Goal: Task Accomplishment & Management: Manage account settings

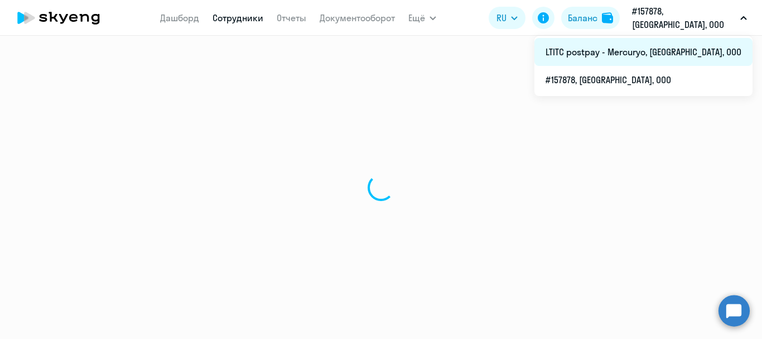
click at [659, 56] on li "LTITC postpay - Mercuryo, [GEOGRAPHIC_DATA], ООО" at bounding box center [643, 52] width 218 height 28
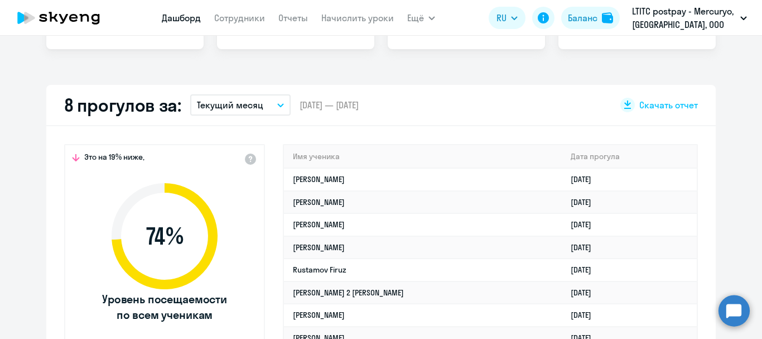
scroll to position [335, 0]
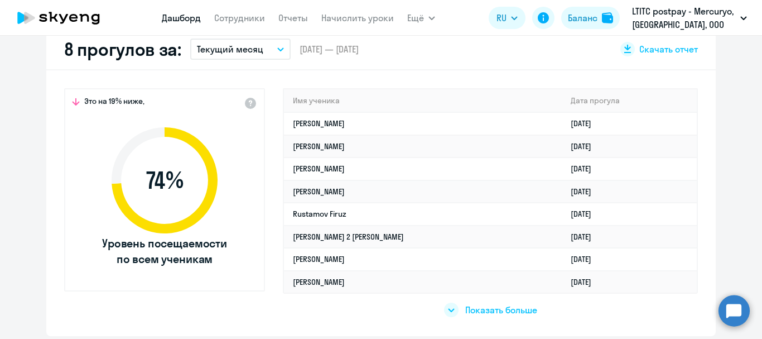
select select "30"
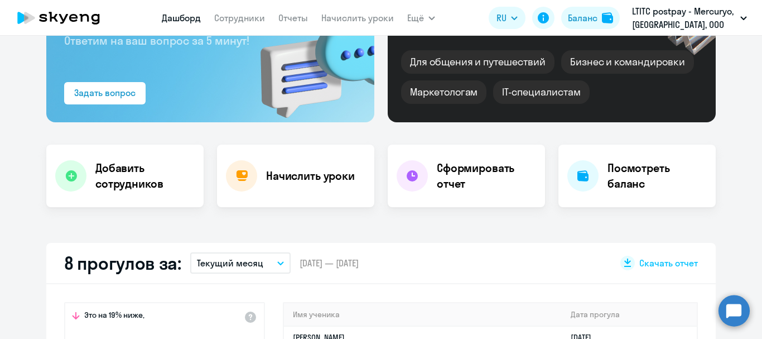
scroll to position [56, 0]
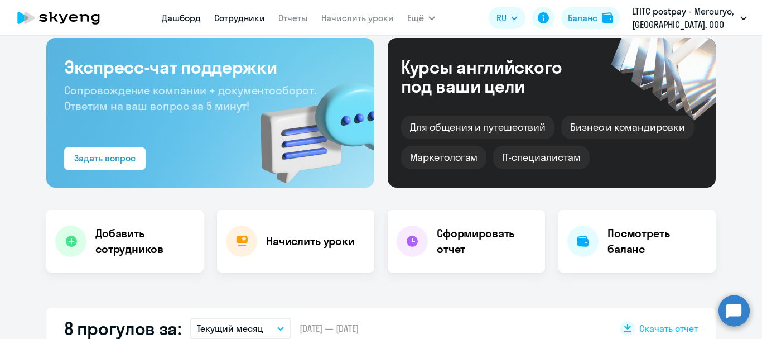
click at [237, 14] on link "Сотрудники" at bounding box center [239, 17] width 51 height 11
select select "30"
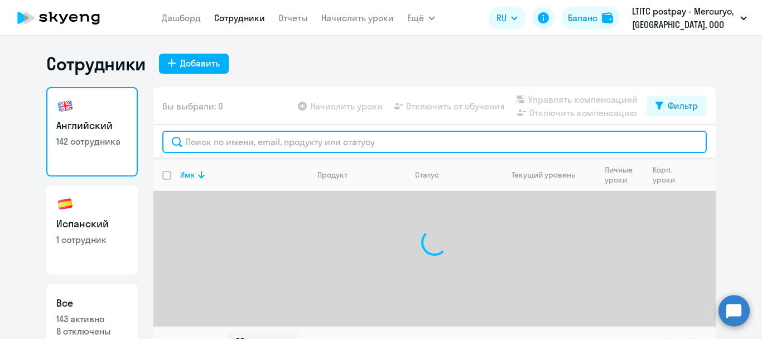
click at [297, 136] on input "text" at bounding box center [434, 142] width 544 height 22
type input "ш"
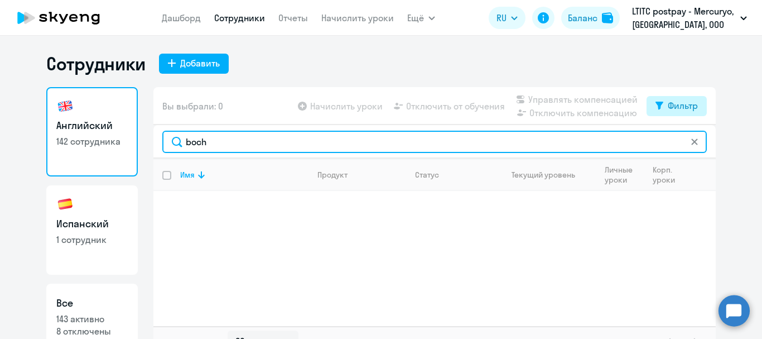
type input "boch"
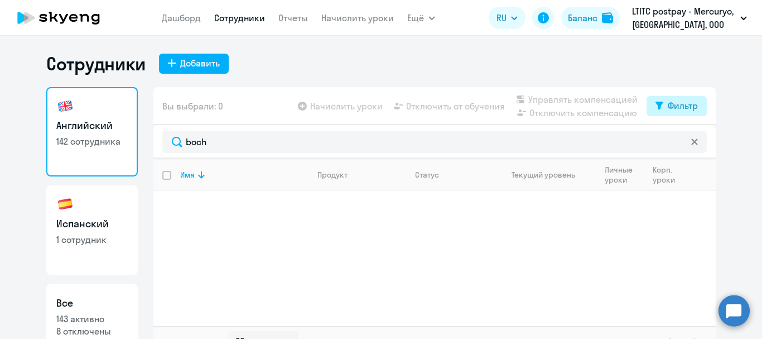
click at [673, 108] on div "Фильтр" at bounding box center [683, 105] width 30 height 13
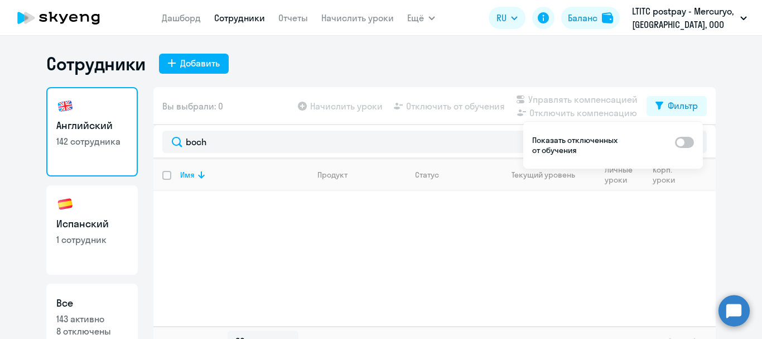
click at [691, 138] on span at bounding box center [684, 142] width 19 height 11
click at [675, 142] on input "checkbox" at bounding box center [674, 142] width 1 height 1
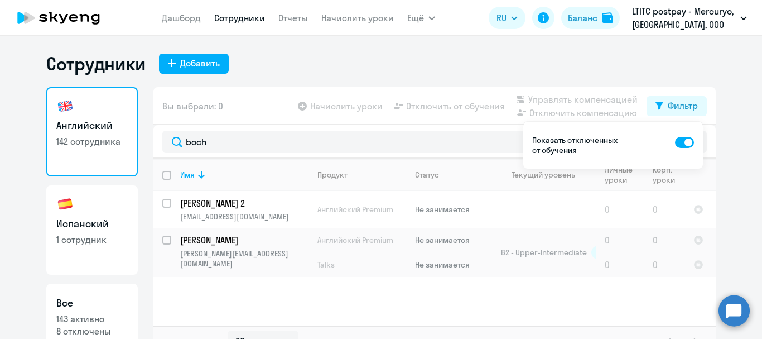
click at [679, 142] on span at bounding box center [684, 142] width 19 height 11
click at [675, 142] on input "checkbox" at bounding box center [674, 142] width 1 height 1
checkbox input "false"
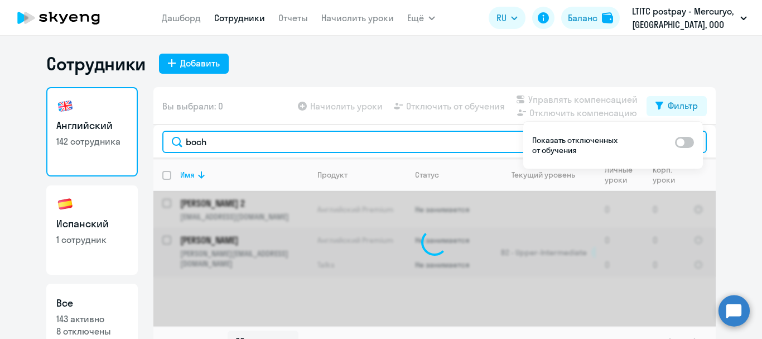
drag, startPoint x: 218, startPoint y: 139, endPoint x: 149, endPoint y: 127, distance: 69.8
click at [153, 127] on div "Вы выбрали: 0 Начислить уроки Отключить от обучения Управлять компенсацией Откл…" at bounding box center [434, 222] width 562 height 270
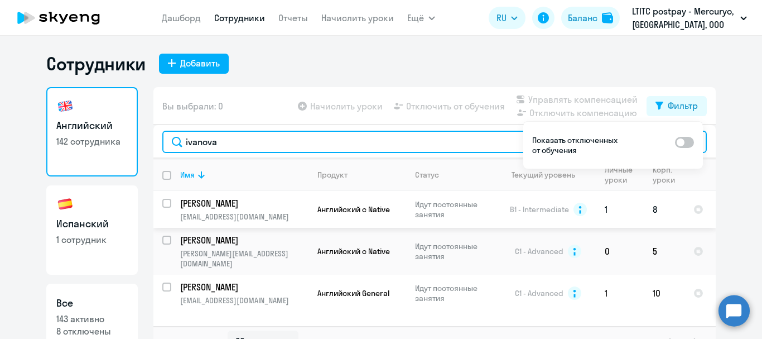
type input "ivanova"
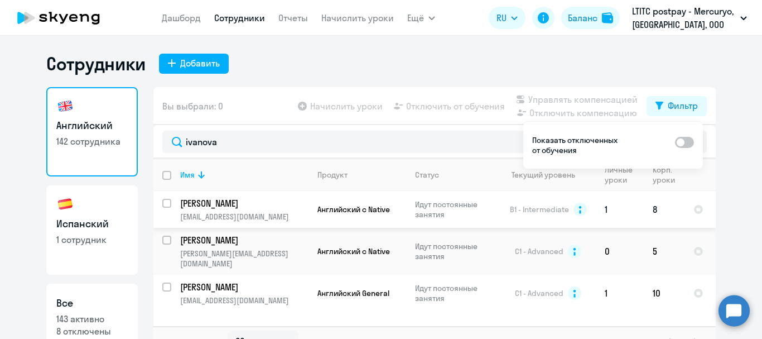
click at [162, 204] on input "select row 12306830" at bounding box center [173, 210] width 22 height 22
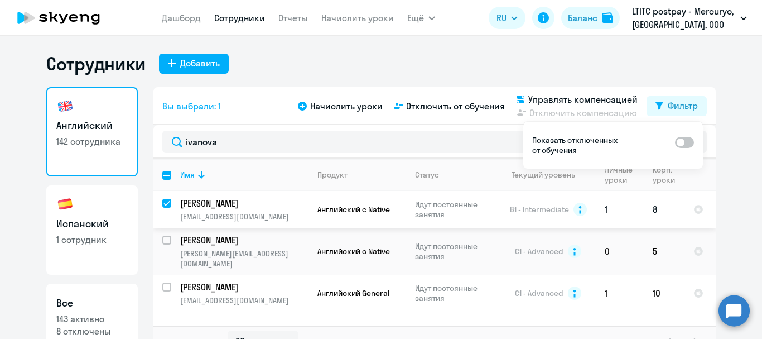
click at [162, 200] on input "deselect row 12306830" at bounding box center [173, 210] width 22 height 22
checkbox input "false"
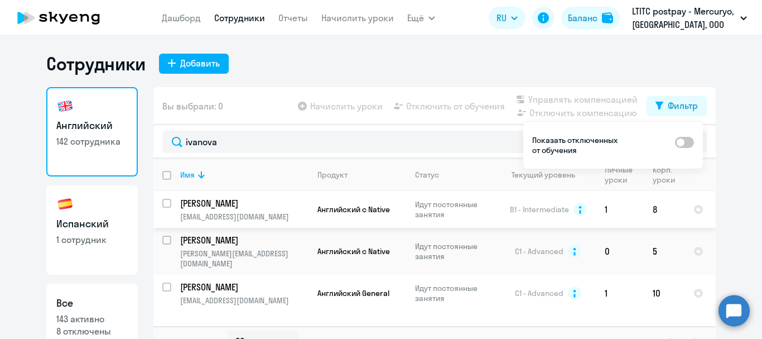
click at [206, 205] on p "[PERSON_NAME]" at bounding box center [243, 203] width 126 height 12
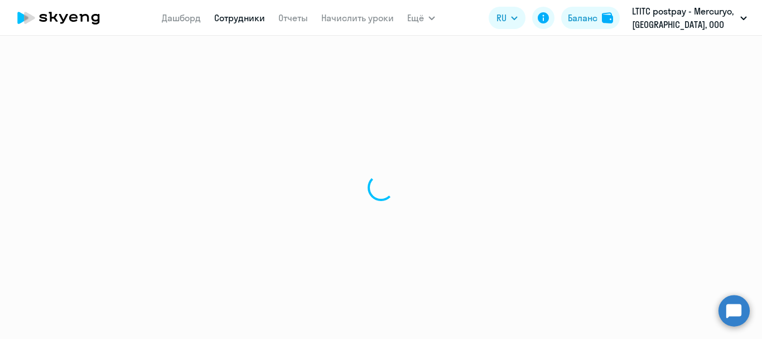
select select "english"
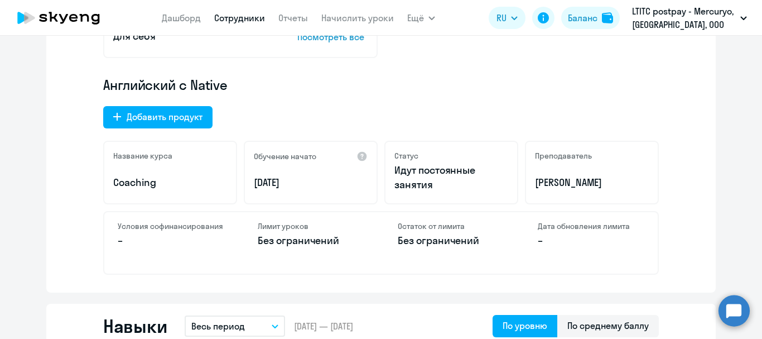
scroll to position [335, 0]
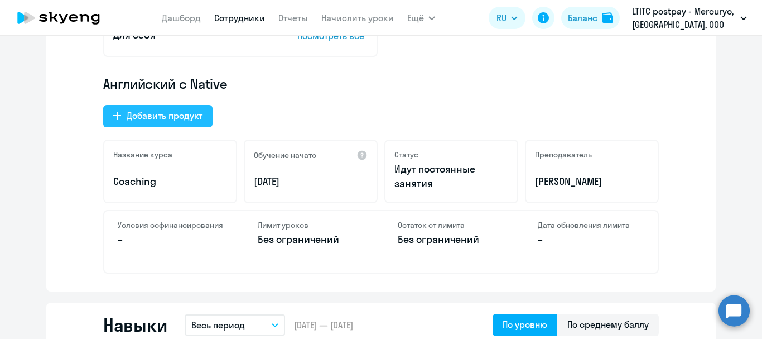
click at [163, 118] on div "Добавить продукт" at bounding box center [165, 115] width 76 height 13
select select "english_adult_not_native_speaker"
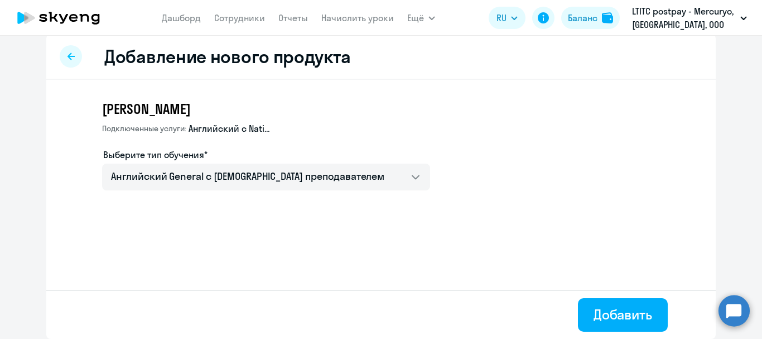
scroll to position [11, 0]
click at [634, 313] on div "Добавить" at bounding box center [622, 314] width 59 height 18
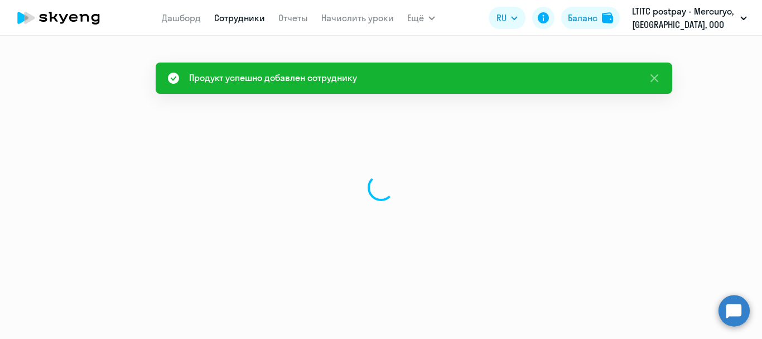
select select "english"
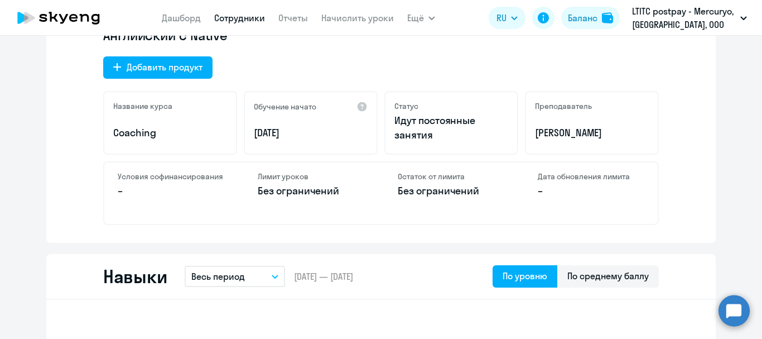
scroll to position [446, 0]
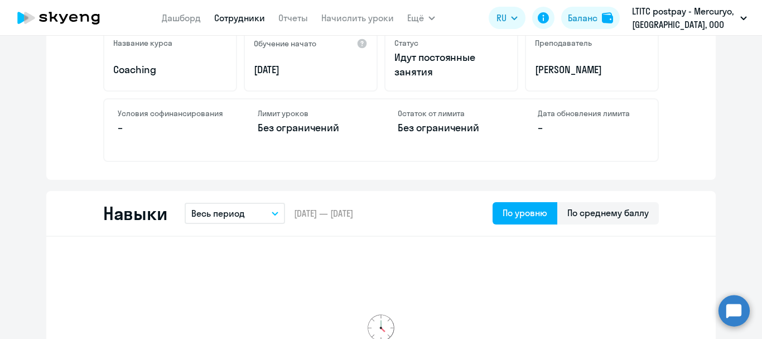
click at [241, 21] on link "Сотрудники" at bounding box center [239, 17] width 51 height 11
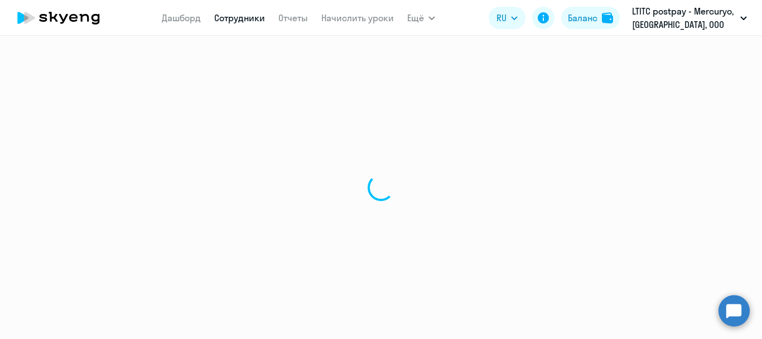
select select "30"
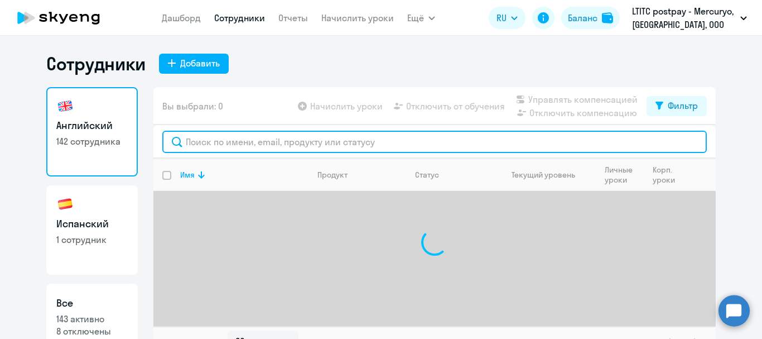
click at [247, 136] on input "text" at bounding box center [434, 142] width 544 height 22
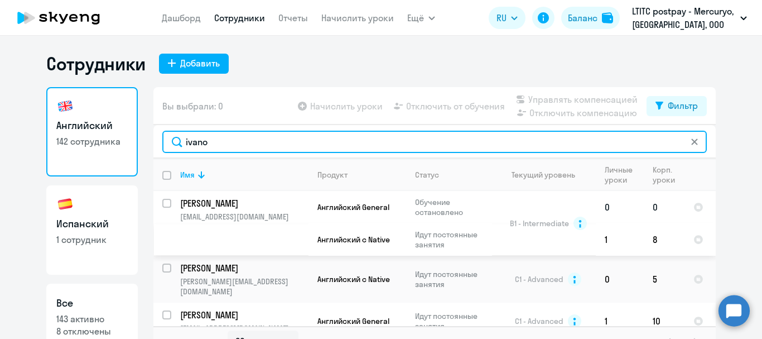
type input "ivano"
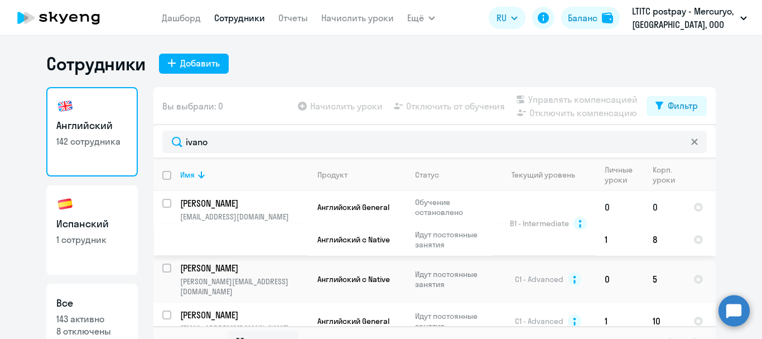
click at [162, 200] on input "select row 12306830" at bounding box center [173, 210] width 22 height 22
checkbox input "true"
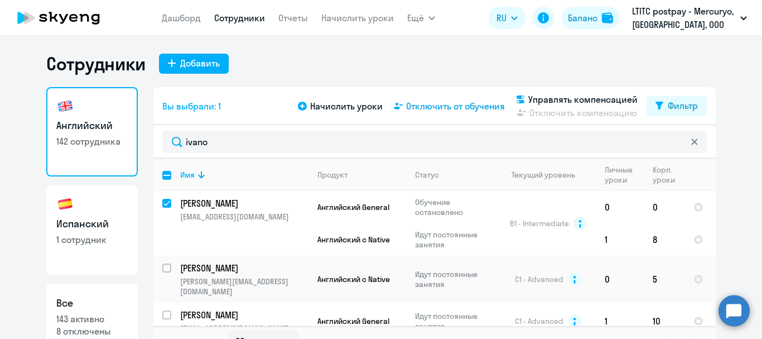
click at [424, 101] on span "Отключить от обучения" at bounding box center [455, 105] width 99 height 13
select select "all"
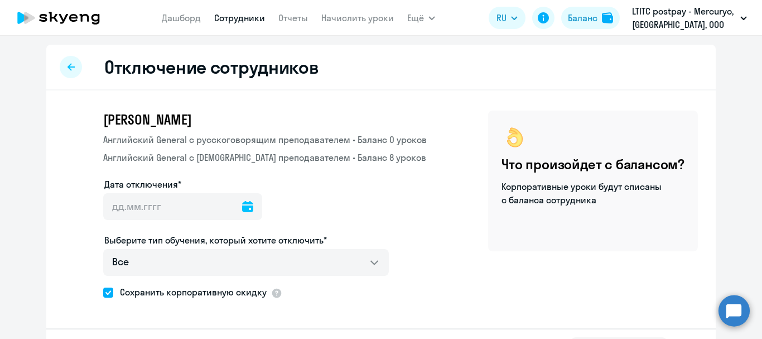
click at [242, 210] on icon at bounding box center [247, 206] width 11 height 11
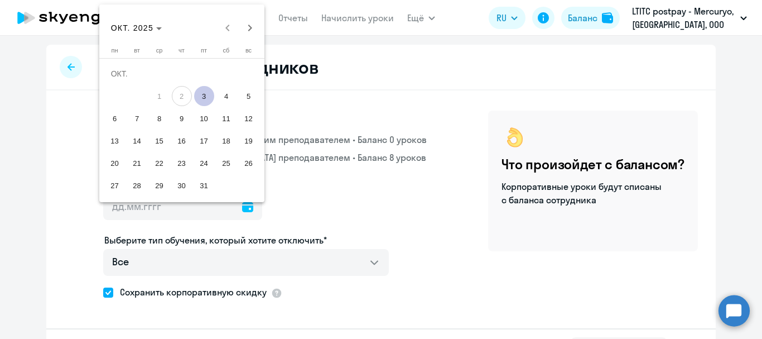
click at [202, 98] on span "3" at bounding box center [204, 96] width 20 height 20
type input "[DATE]"
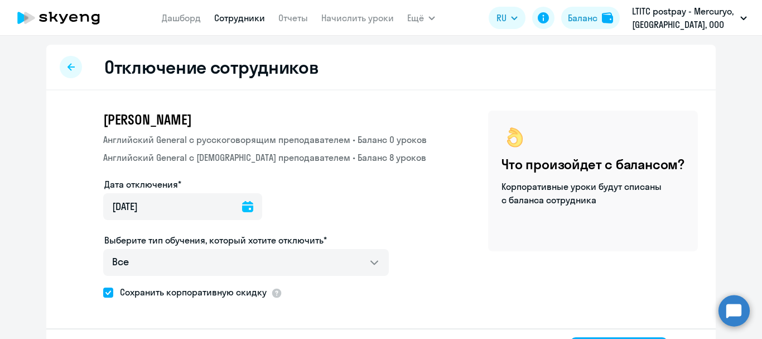
scroll to position [39, 0]
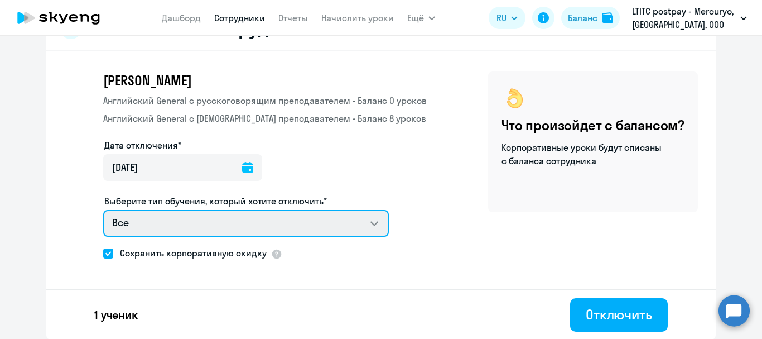
click at [312, 214] on select "Все Английский General с [DEMOGRAPHIC_DATA] преподавателем Английский General с…" at bounding box center [246, 223] width 286 height 27
select select "english_adult_native_speaker"
click at [103, 210] on select "Все Английский General с [DEMOGRAPHIC_DATA] преподавателем Английский General с…" at bounding box center [246, 223] width 286 height 27
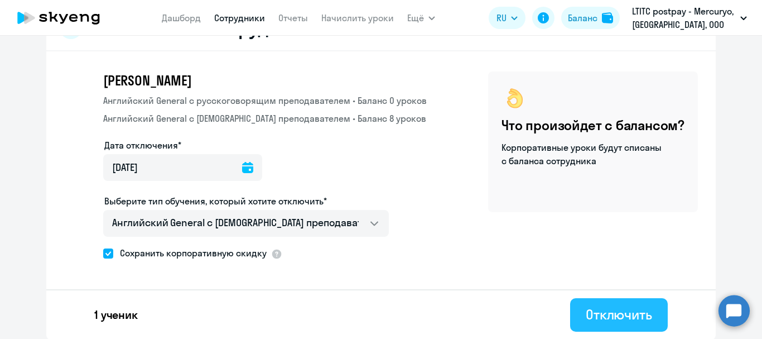
click at [596, 316] on div "Отключить" at bounding box center [619, 314] width 66 height 18
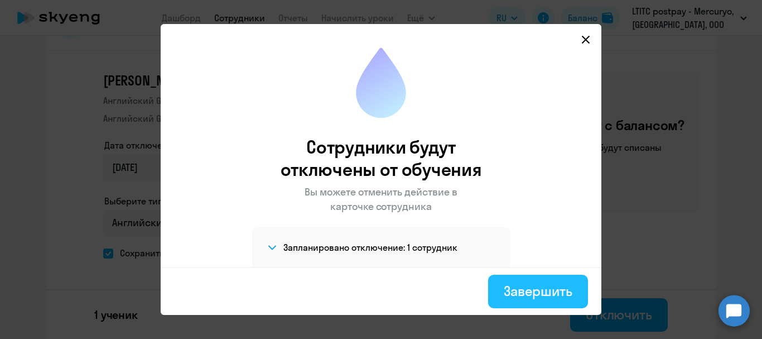
click at [506, 288] on button "Завершить" at bounding box center [538, 290] width 100 height 33
select select "30"
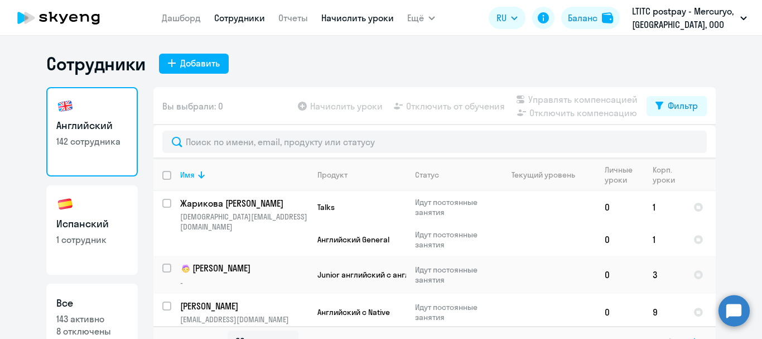
click at [341, 19] on link "Начислить уроки" at bounding box center [357, 17] width 73 height 11
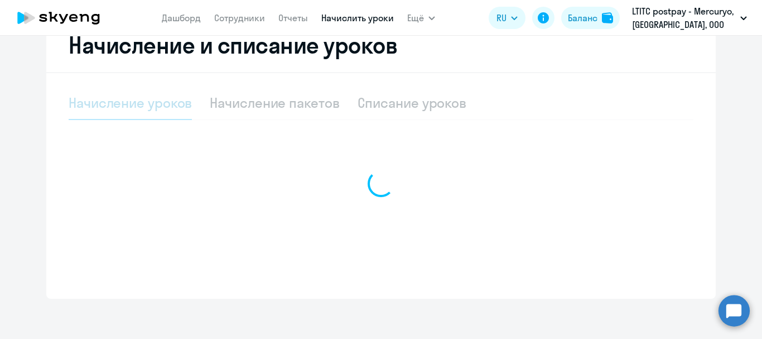
select select "10"
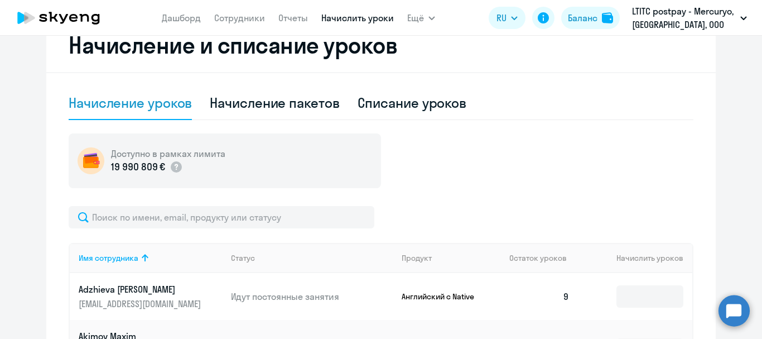
scroll to position [267, 0]
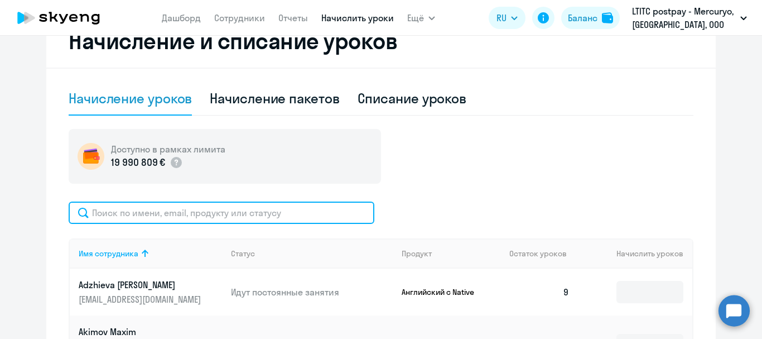
click at [212, 212] on input "text" at bounding box center [222, 212] width 306 height 22
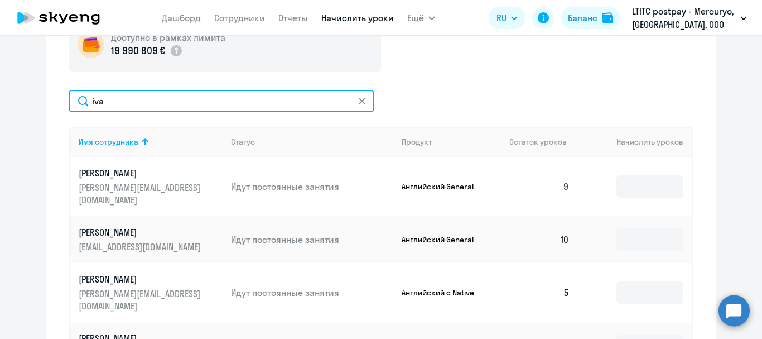
scroll to position [434, 0]
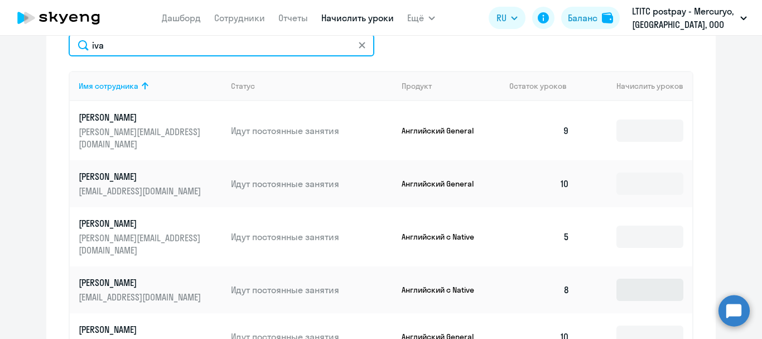
type input "iva"
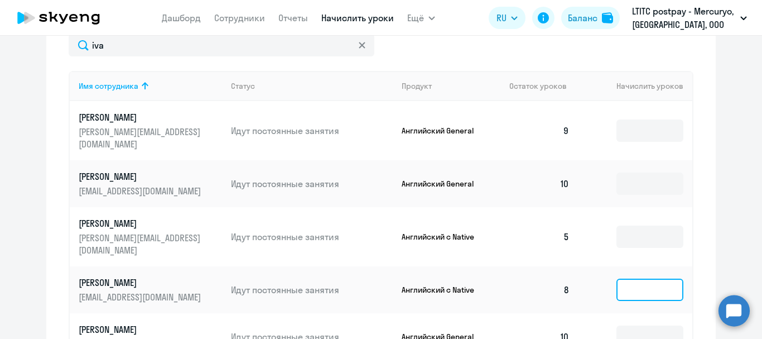
click at [631, 278] on input at bounding box center [649, 289] width 67 height 22
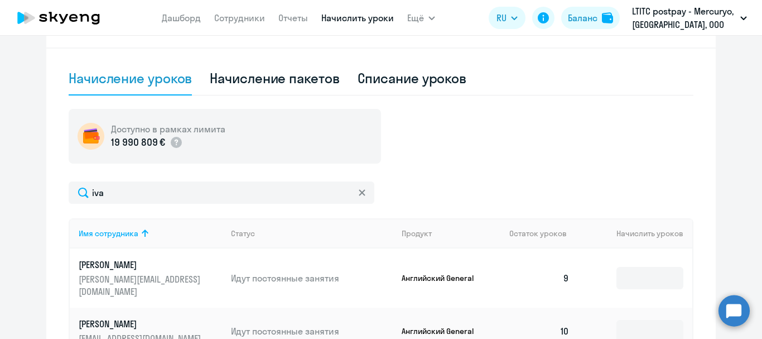
scroll to position [267, 0]
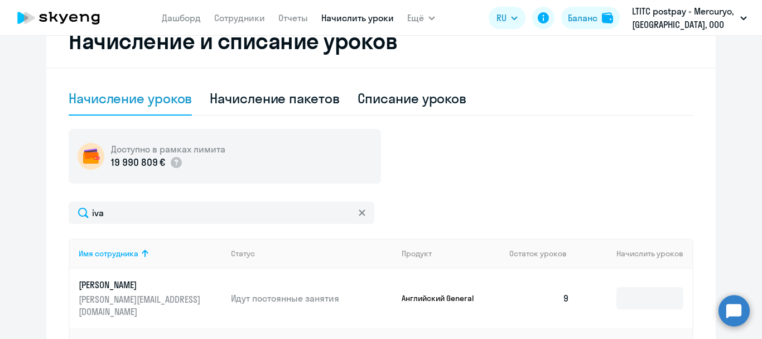
click at [239, 20] on link "Сотрудники" at bounding box center [239, 17] width 51 height 11
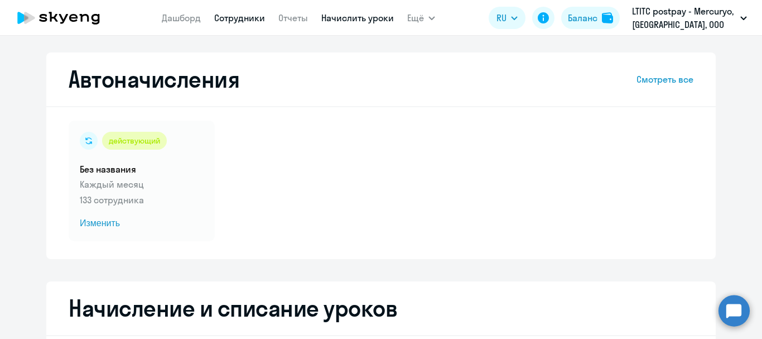
select select "30"
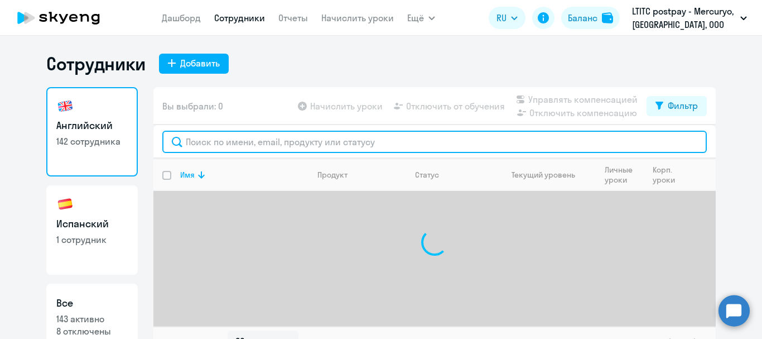
click at [273, 144] on input "text" at bounding box center [434, 142] width 544 height 22
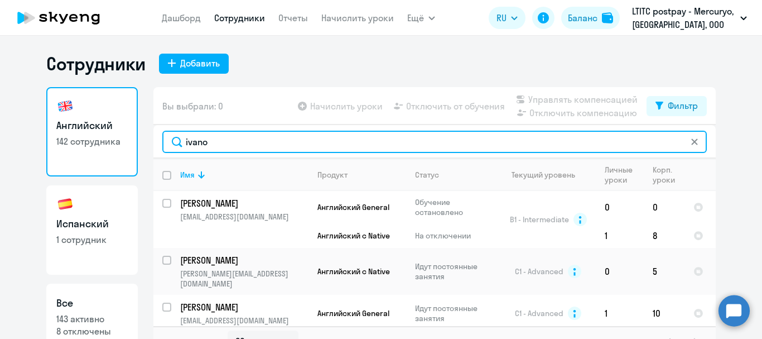
type input "ivano"
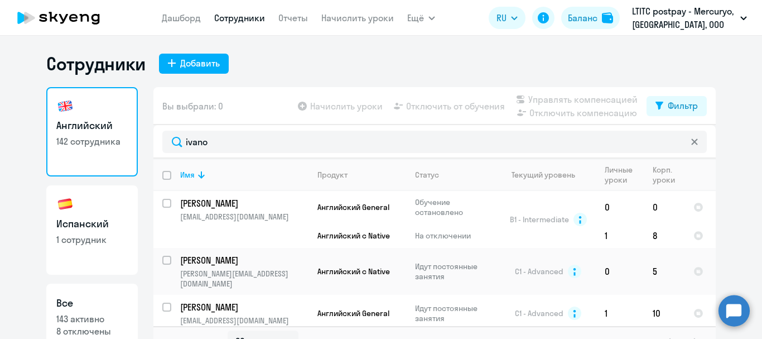
click at [360, 9] on nav "[PERSON_NAME] Отчеты Начислить уроки" at bounding box center [278, 18] width 232 height 22
click at [360, 16] on link "Начислить уроки" at bounding box center [357, 17] width 73 height 11
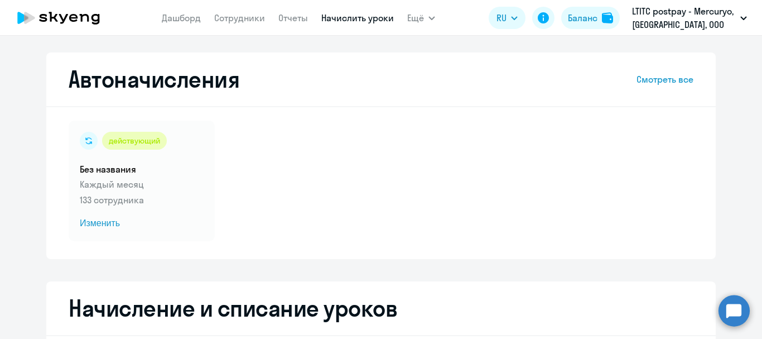
scroll to position [267, 0]
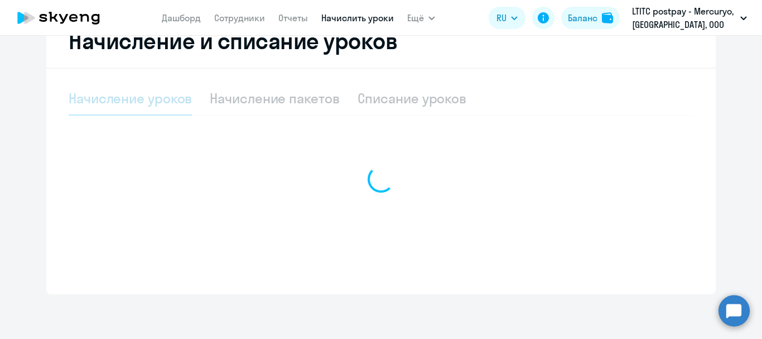
select select "10"
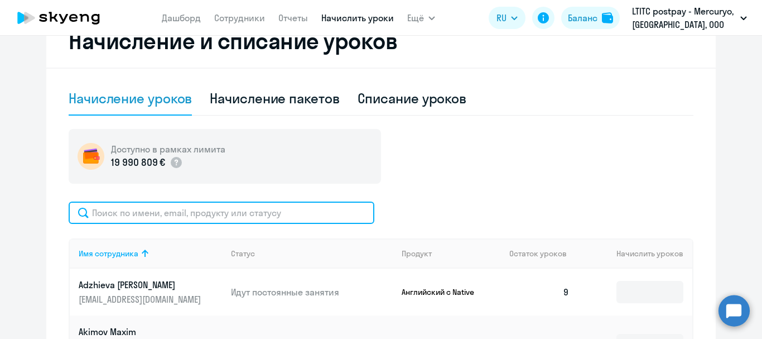
click at [248, 209] on input "text" at bounding box center [222, 212] width 306 height 22
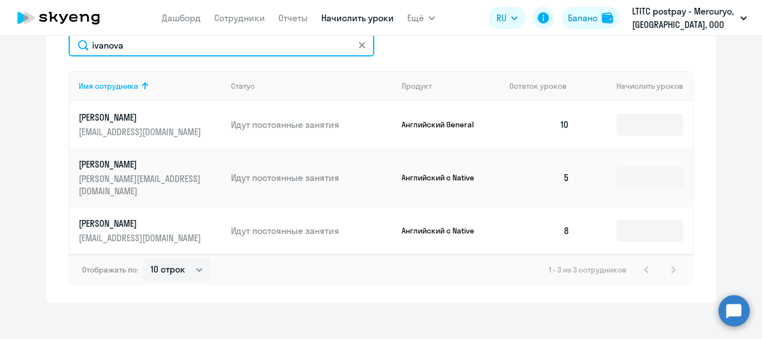
scroll to position [431, 0]
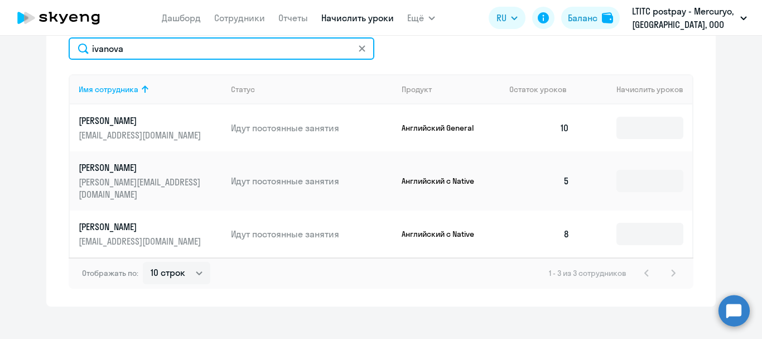
type input "ivanova"
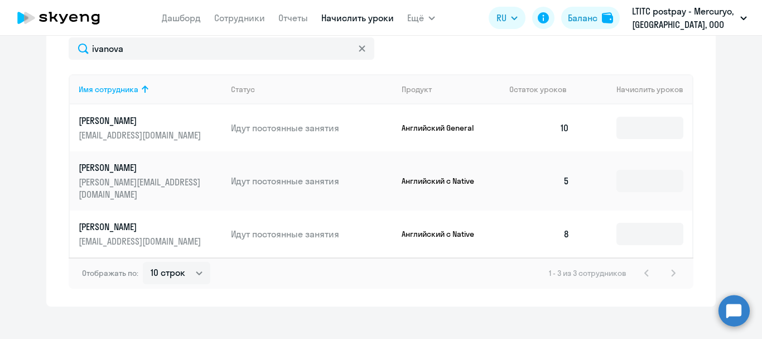
click at [190, 220] on p "[PERSON_NAME]" at bounding box center [141, 226] width 125 height 12
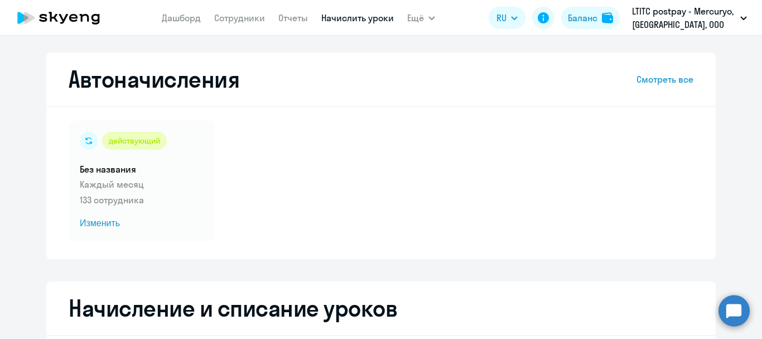
select select "english"
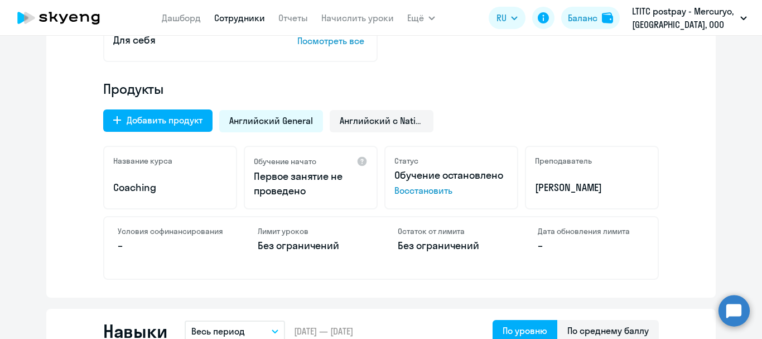
scroll to position [335, 0]
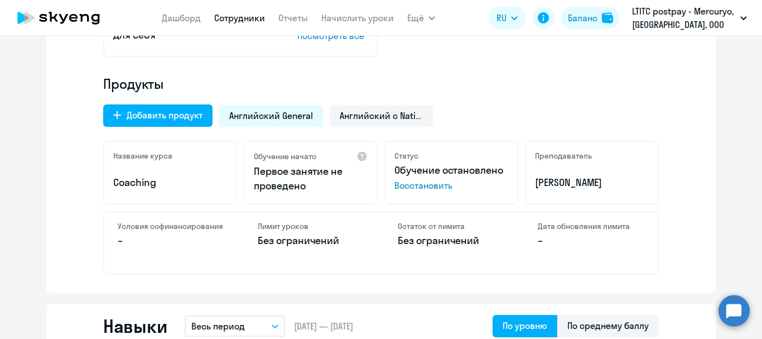
click at [404, 185] on span "Восстановить" at bounding box center [451, 184] width 114 height 13
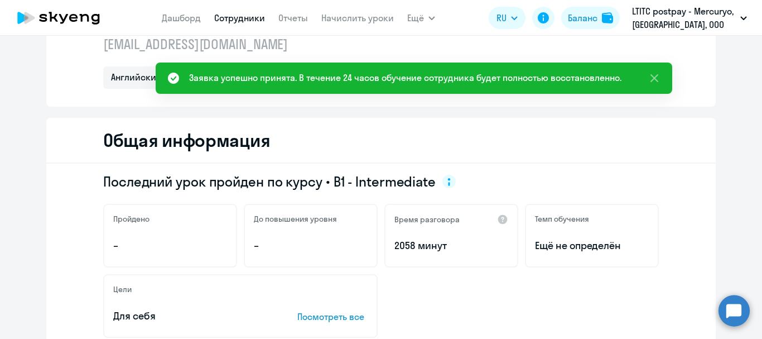
scroll to position [0, 0]
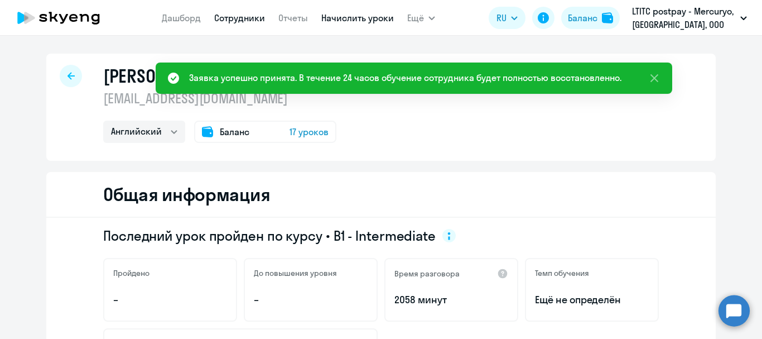
click at [347, 19] on link "Начислить уроки" at bounding box center [357, 17] width 73 height 11
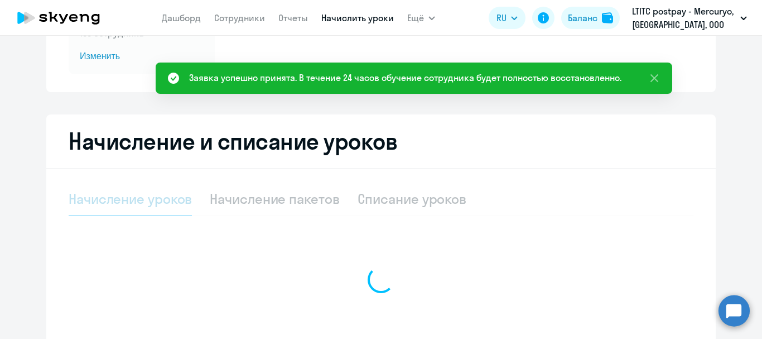
scroll to position [267, 0]
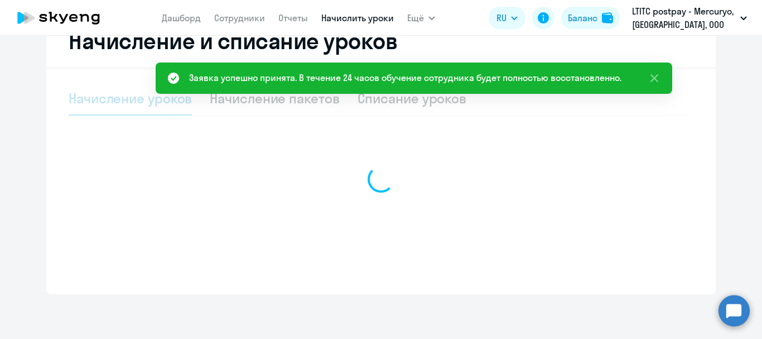
select select "10"
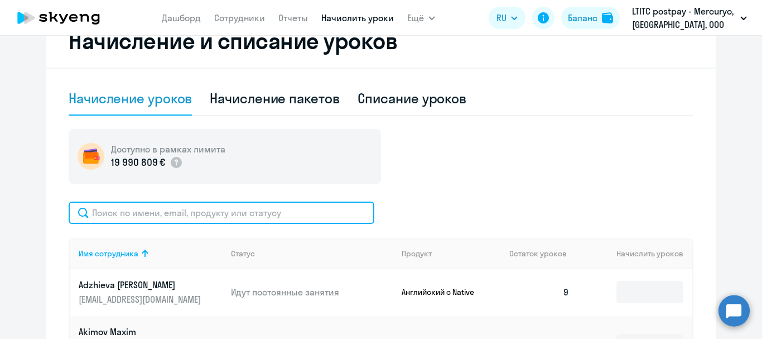
click at [239, 207] on input "text" at bounding box center [222, 212] width 306 height 22
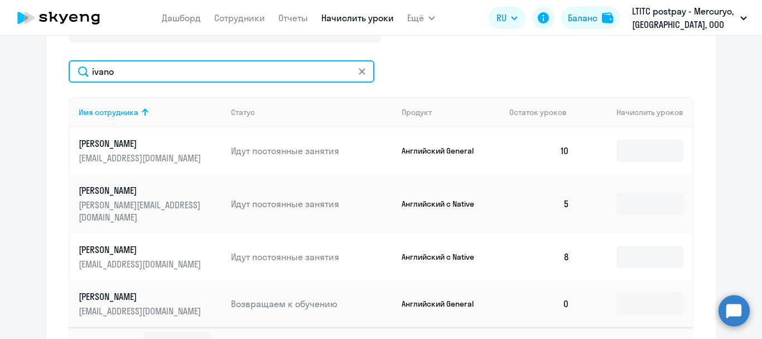
scroll to position [434, 0]
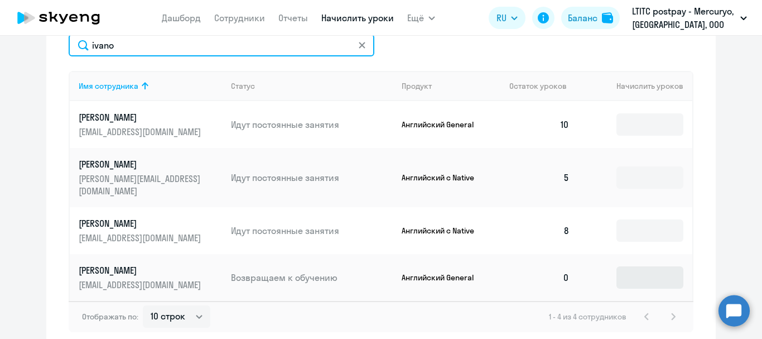
type input "ivano"
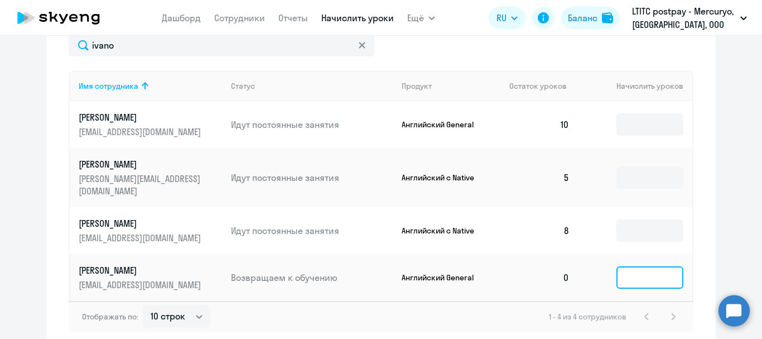
click at [648, 266] on input at bounding box center [649, 277] width 67 height 22
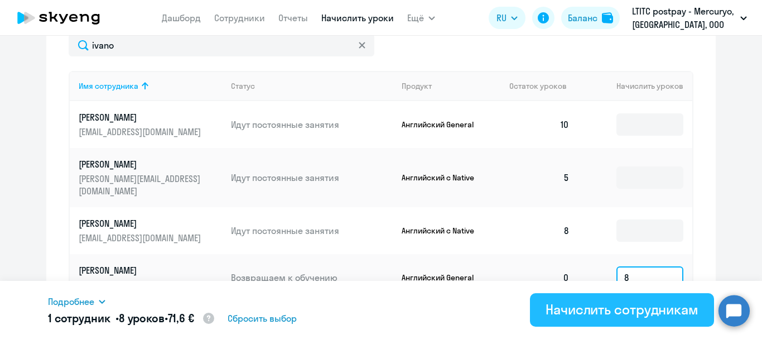
type input "8"
click at [640, 316] on div "Начислить сотрудникам" at bounding box center [621, 309] width 153 height 18
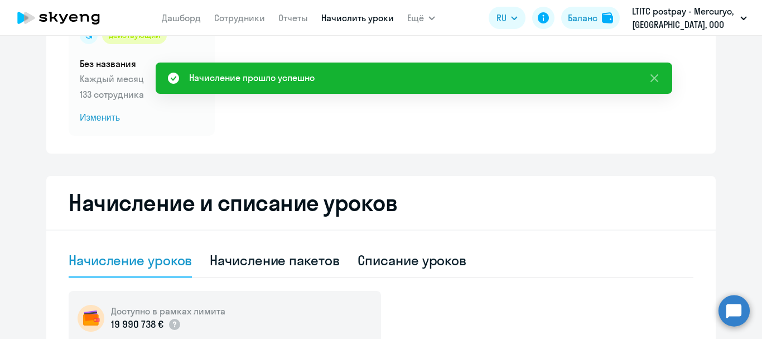
scroll to position [0, 0]
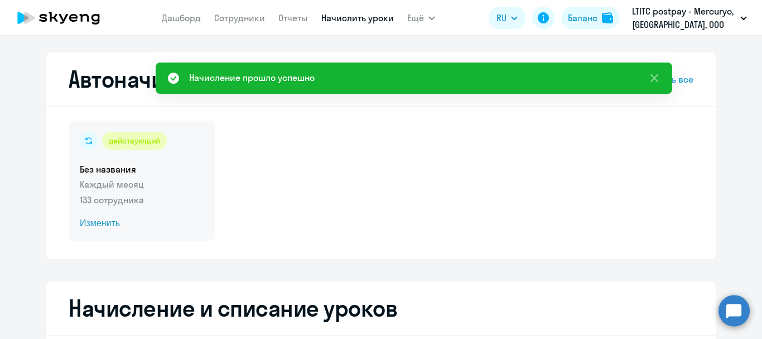
click at [109, 229] on span "Изменить" at bounding box center [142, 222] width 124 height 13
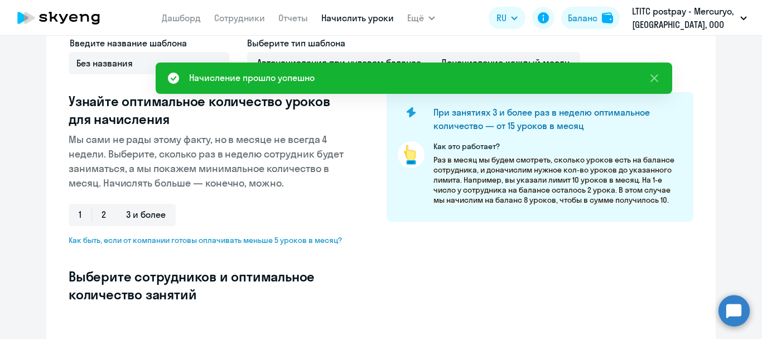
select select "10"
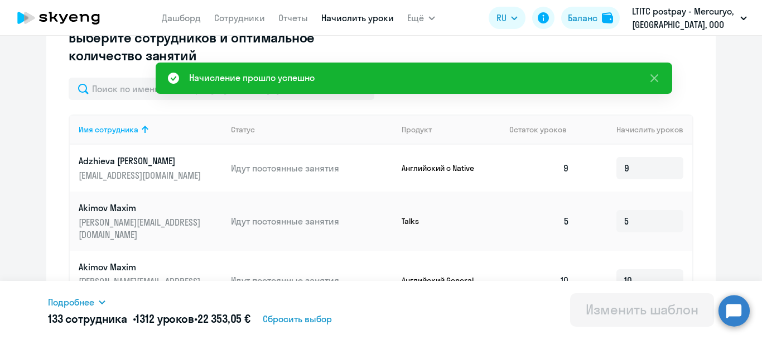
scroll to position [335, 0]
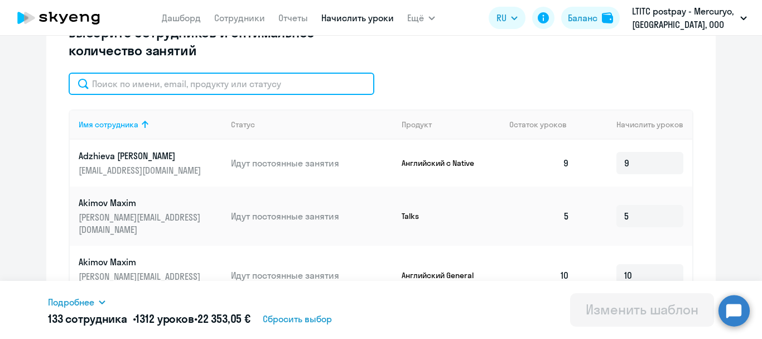
click at [131, 76] on input "text" at bounding box center [222, 84] width 306 height 22
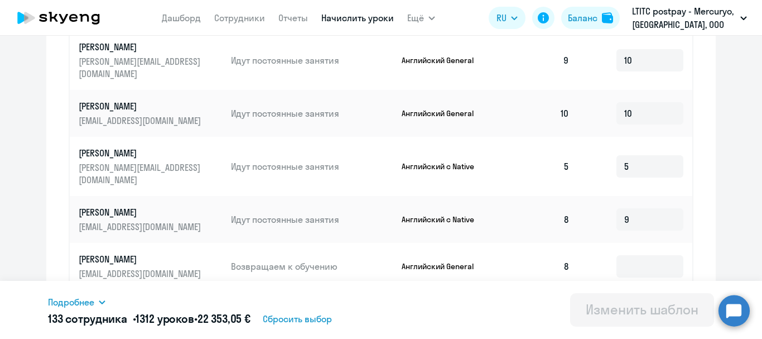
scroll to position [446, 0]
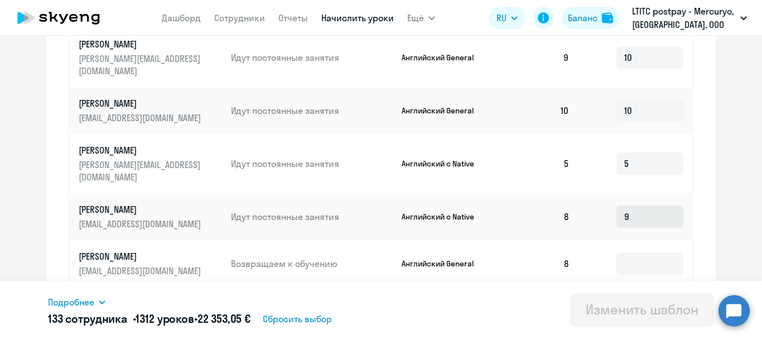
type input "[PERSON_NAME]"
click at [635, 205] on input "9" at bounding box center [649, 216] width 67 height 22
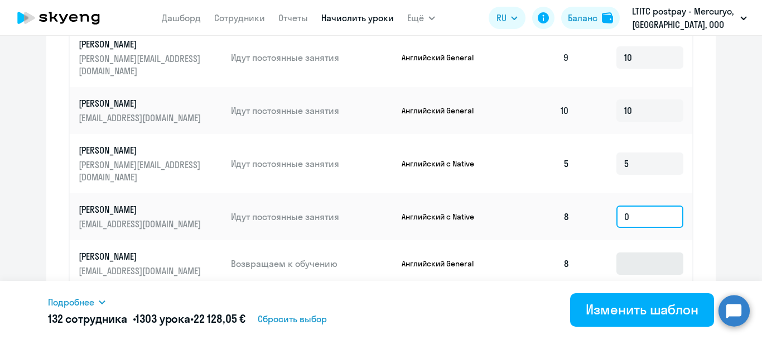
type input "0"
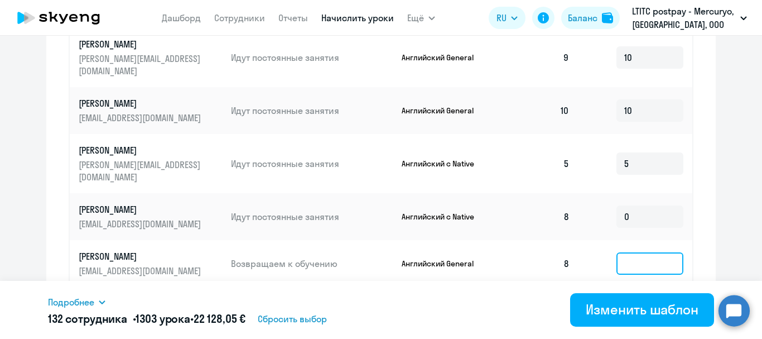
click at [647, 252] on input at bounding box center [649, 263] width 67 height 22
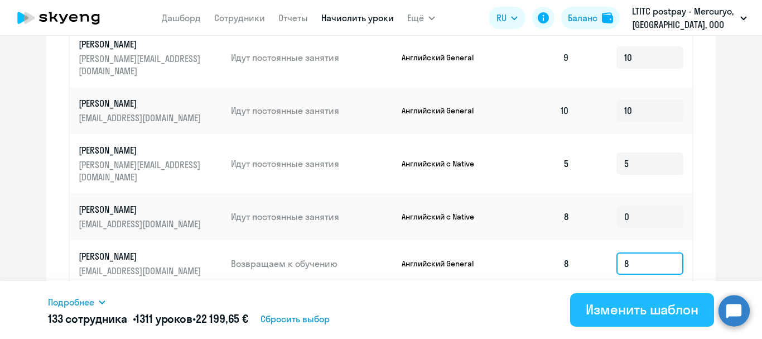
type input "8"
click at [635, 303] on div "Изменить шаблон" at bounding box center [642, 309] width 113 height 18
